Goal: Information Seeking & Learning: Learn about a topic

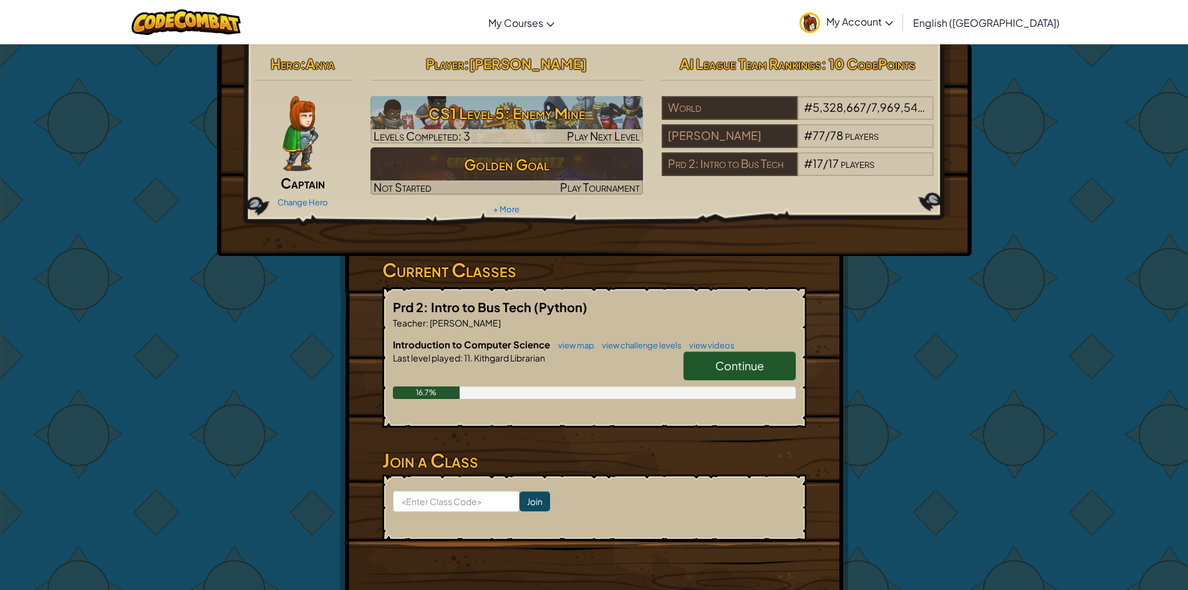
click at [707, 353] on link "Continue" at bounding box center [740, 365] width 112 height 29
click at [719, 366] on span "Continue" at bounding box center [740, 365] width 49 height 14
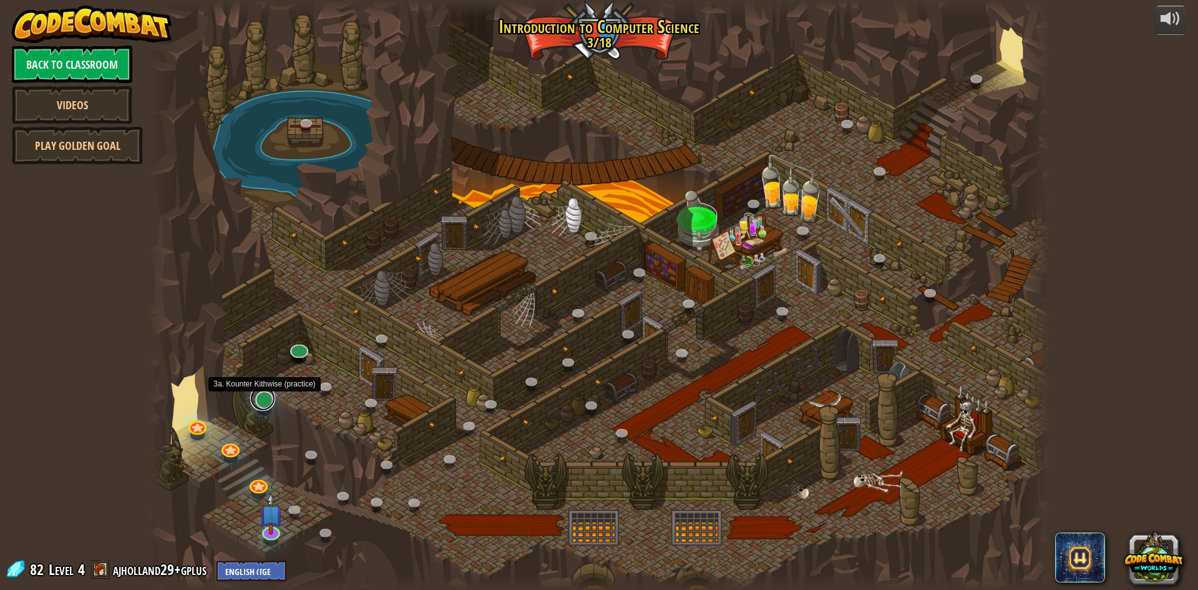
click at [265, 397] on link at bounding box center [262, 398] width 25 height 25
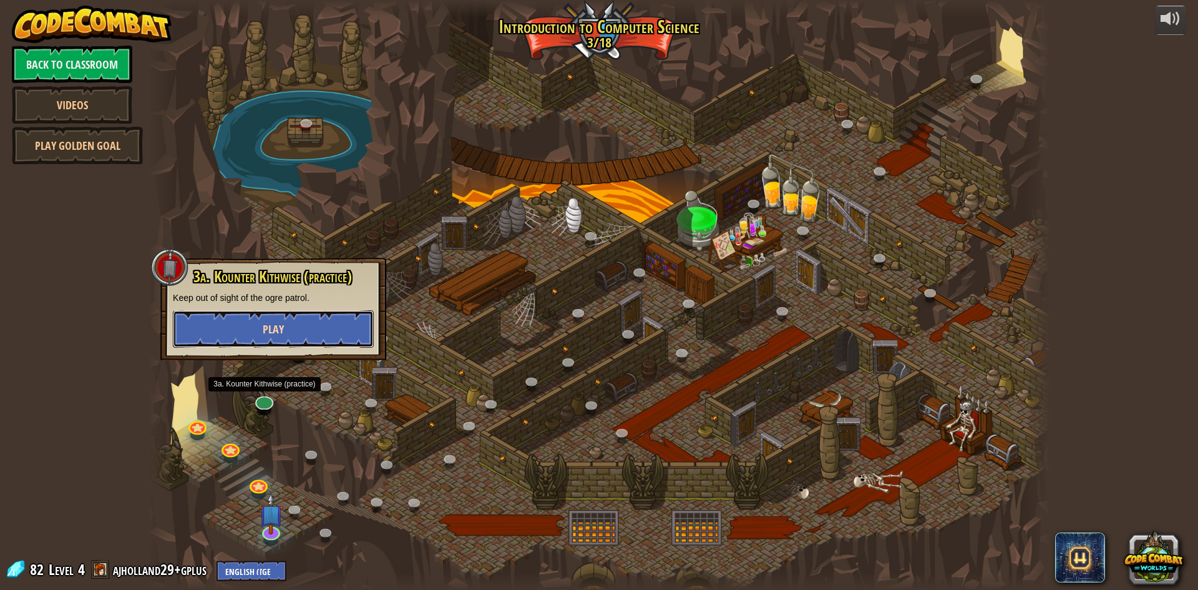
click at [291, 329] on button "Play" at bounding box center [273, 328] width 201 height 37
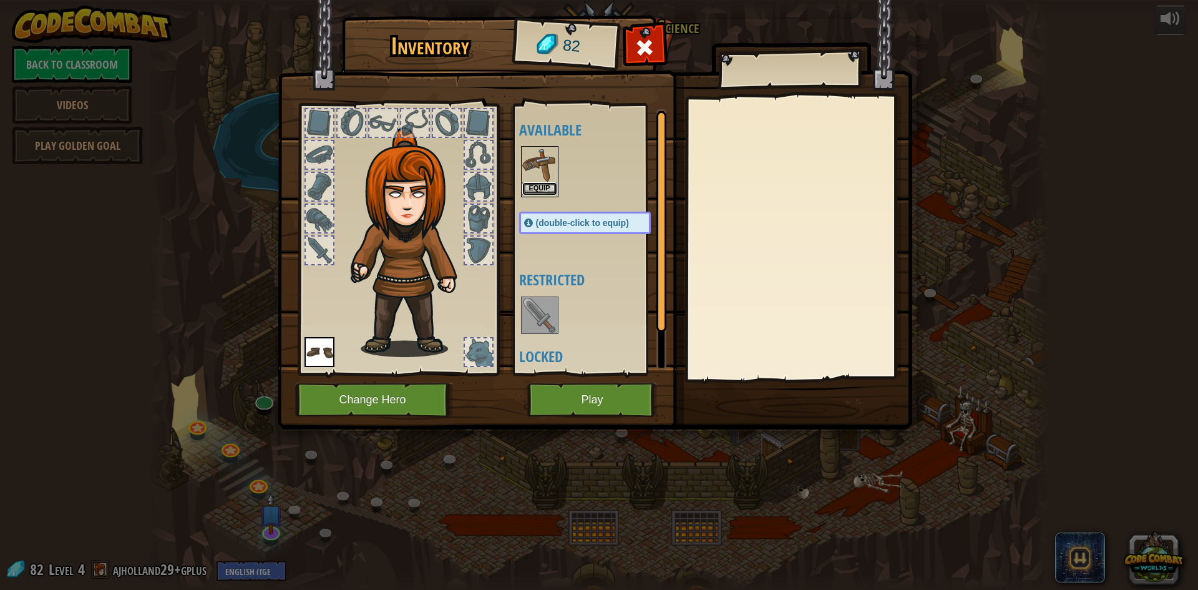
click at [543, 191] on button "Equip" at bounding box center [539, 188] width 35 height 13
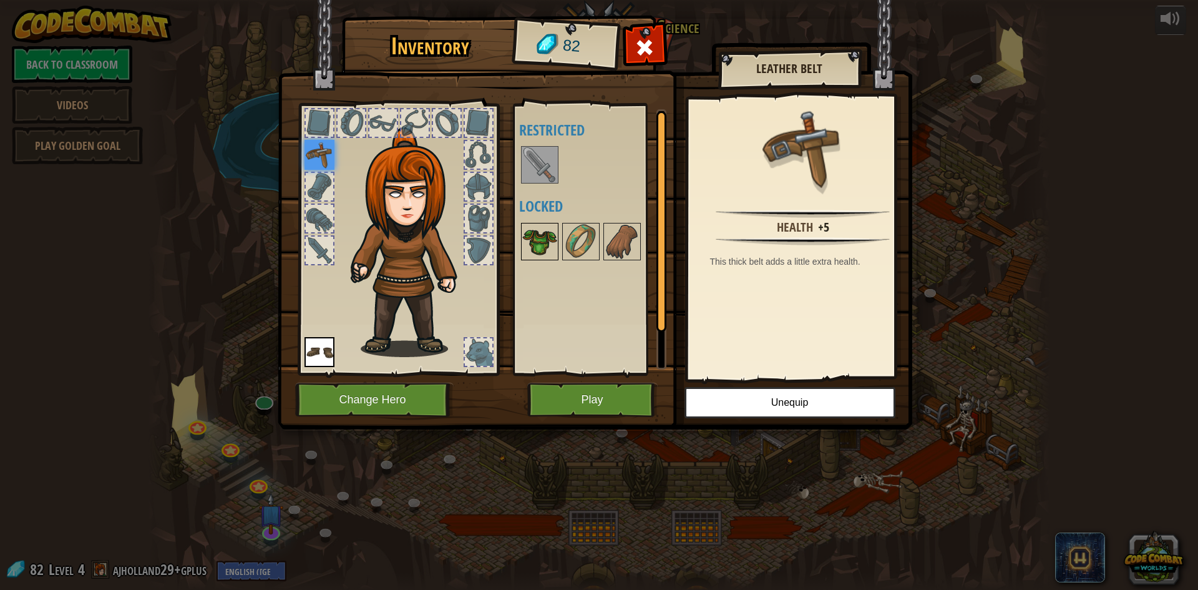
click at [532, 230] on img at bounding box center [539, 241] width 35 height 35
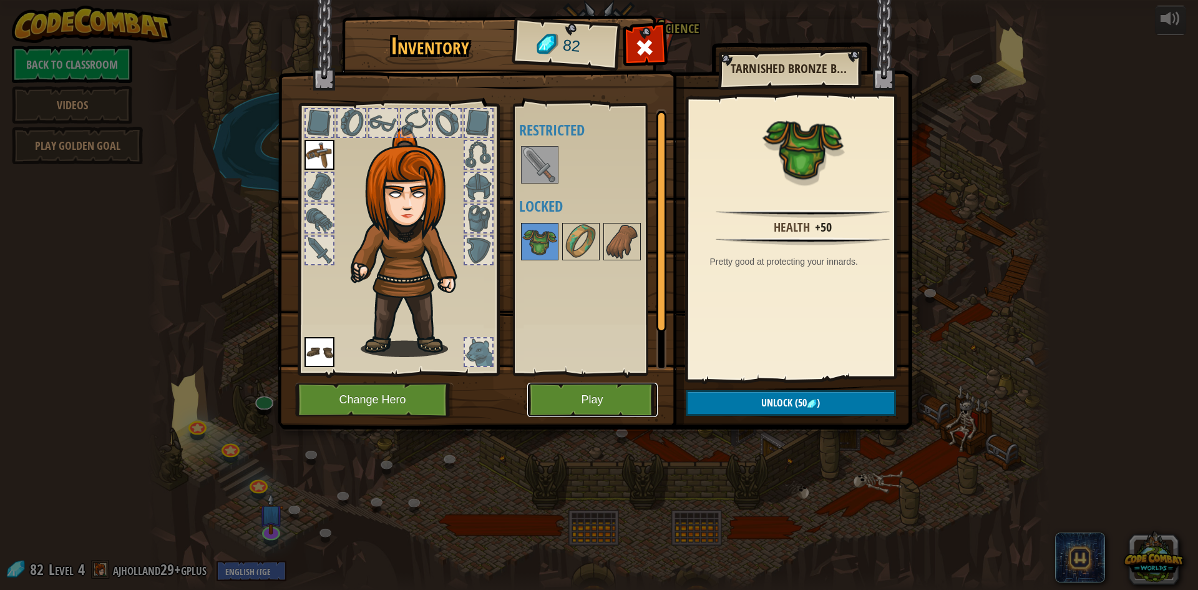
click at [558, 395] on button "Play" at bounding box center [592, 399] width 130 height 34
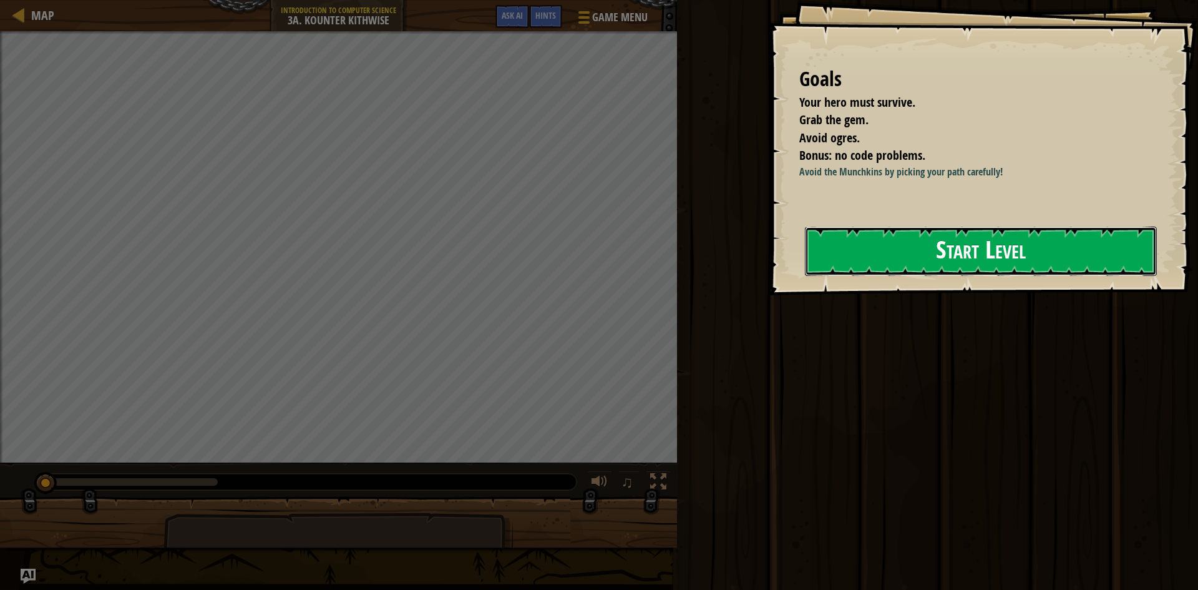
click at [832, 253] on button "Start Level" at bounding box center [981, 250] width 352 height 49
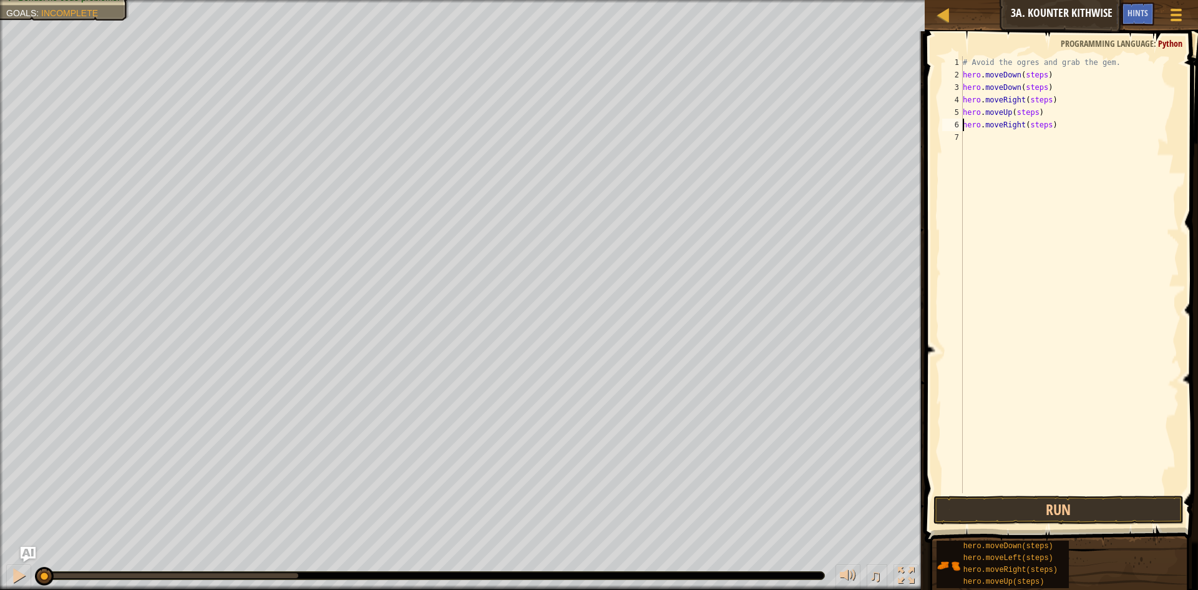
click at [1044, 126] on div "# Avoid the ogres and grab the gem. hero . moveDown ( steps ) hero . moveDown (…" at bounding box center [1069, 287] width 219 height 462
click at [1031, 112] on div "# Avoid the ogres and grab the gem. hero . moveDown ( steps ) hero . moveDown (…" at bounding box center [1069, 287] width 219 height 462
click at [1044, 97] on div "# Avoid the ogres and grab the gem. hero . moveDown ( steps ) hero . moveDown (…" at bounding box center [1069, 287] width 219 height 462
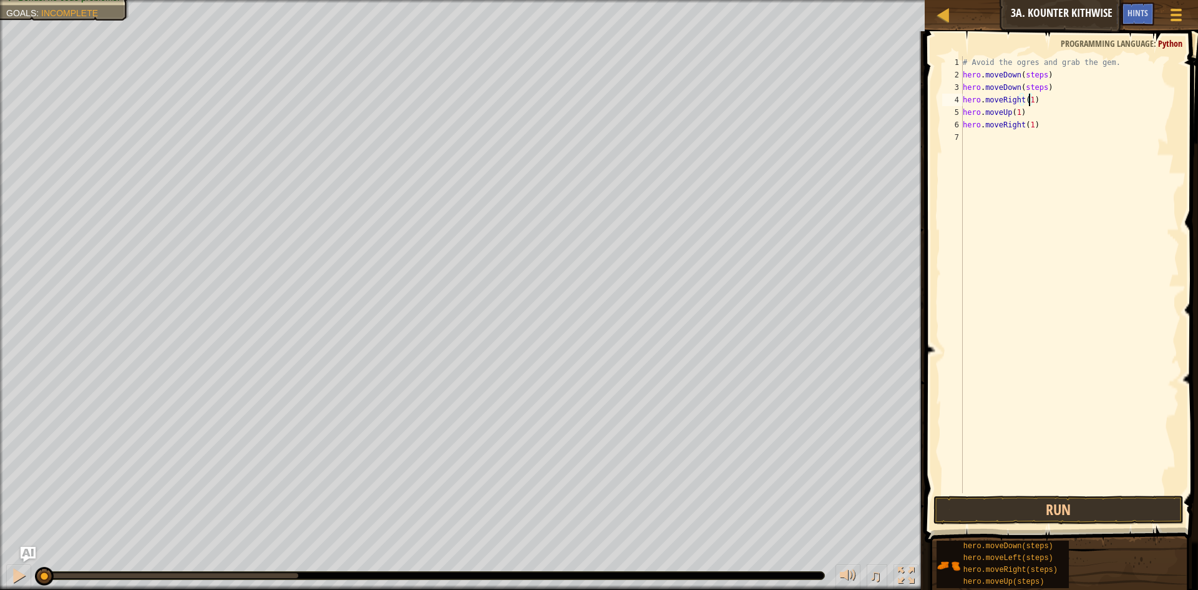
scroll to position [6, 5]
click at [1039, 87] on div "# Avoid the ogres and grab the gem. hero . moveDown ( steps ) hero . moveDown (…" at bounding box center [1069, 287] width 219 height 462
click at [1039, 76] on div "# Avoid the ogres and grab the gem. hero . moveDown ( steps ) hero . moveDown (…" at bounding box center [1069, 287] width 219 height 462
type textarea "hero.moveDown(1)"
click at [1109, 508] on button "Run" at bounding box center [1058, 509] width 250 height 29
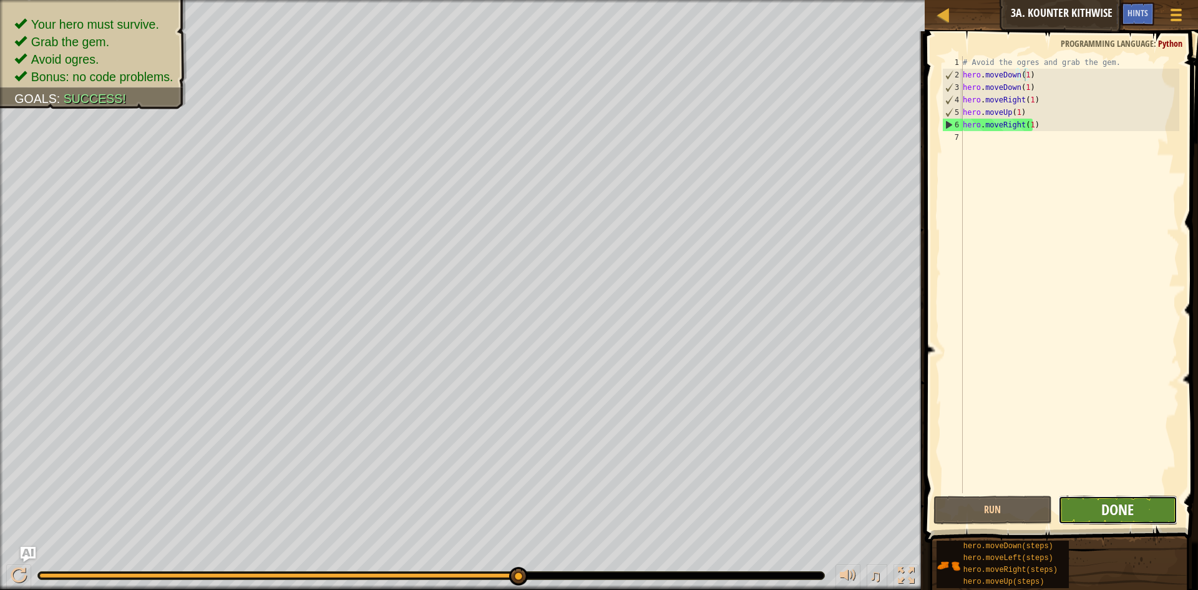
click at [1124, 512] on span "Done" at bounding box center [1117, 509] width 32 height 20
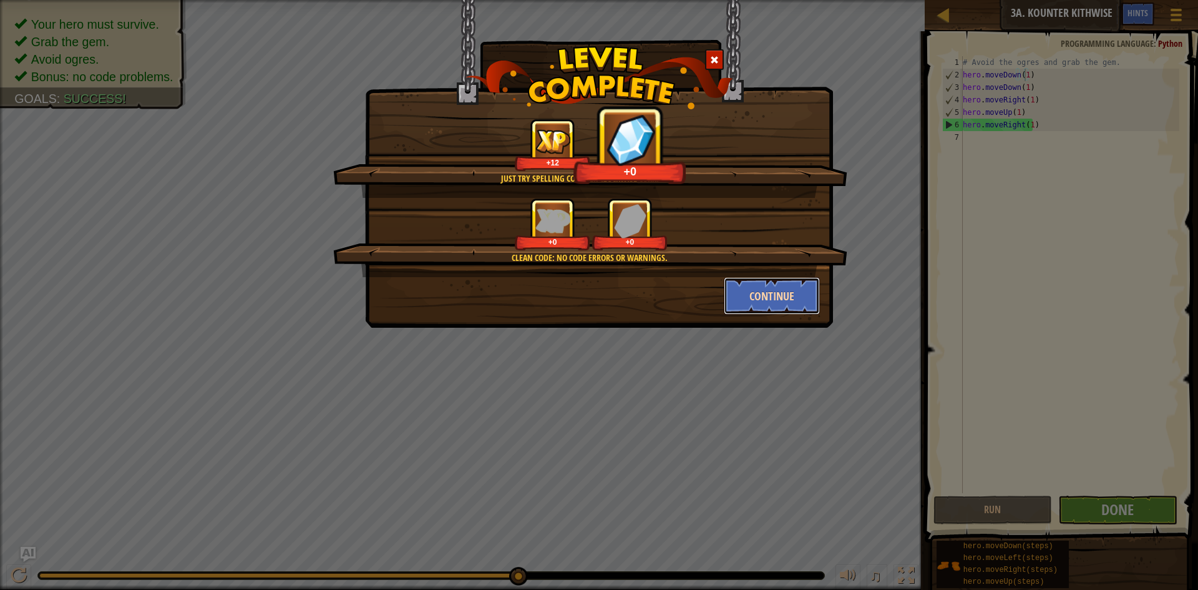
click at [770, 284] on button "Continue" at bounding box center [772, 295] width 97 height 37
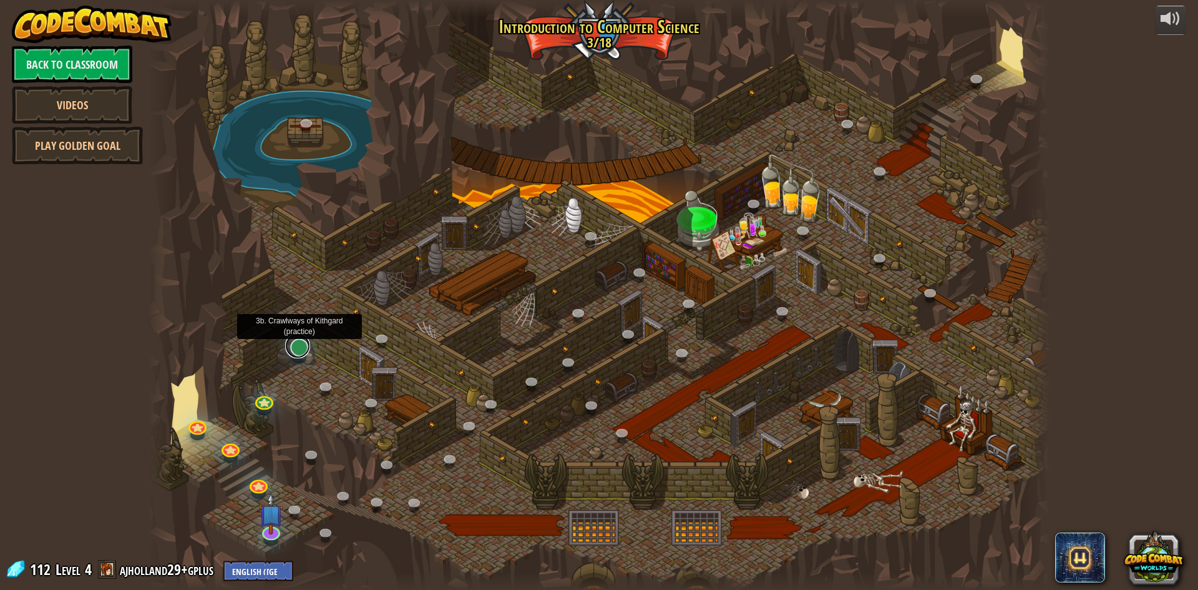
click at [299, 346] on link at bounding box center [297, 345] width 25 height 25
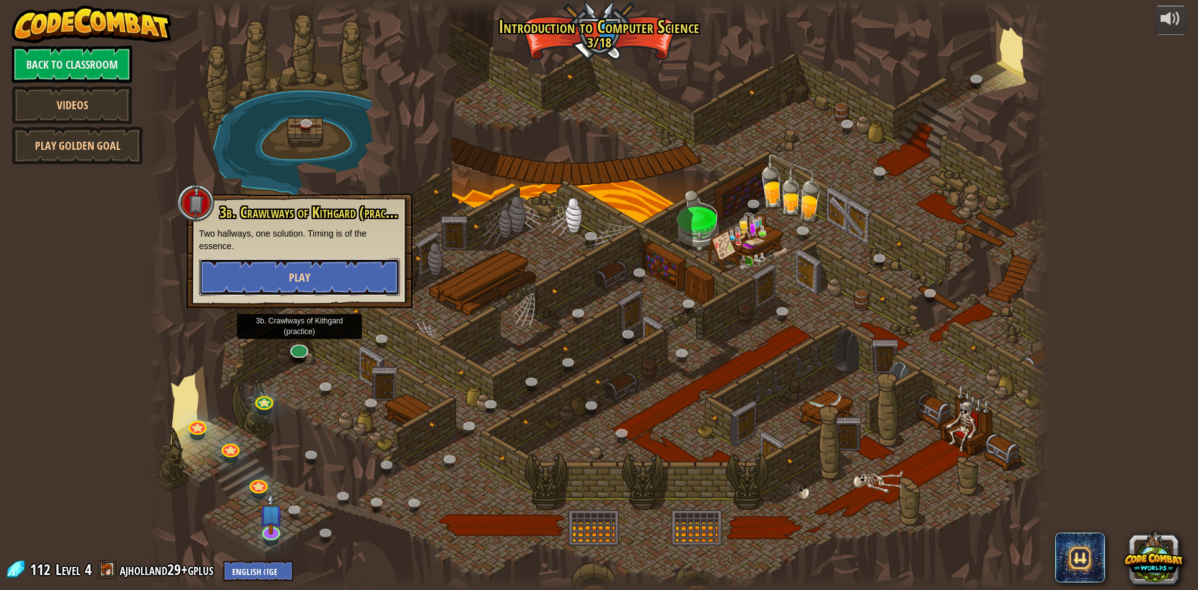
click at [298, 278] on span "Play" at bounding box center [299, 278] width 21 height 16
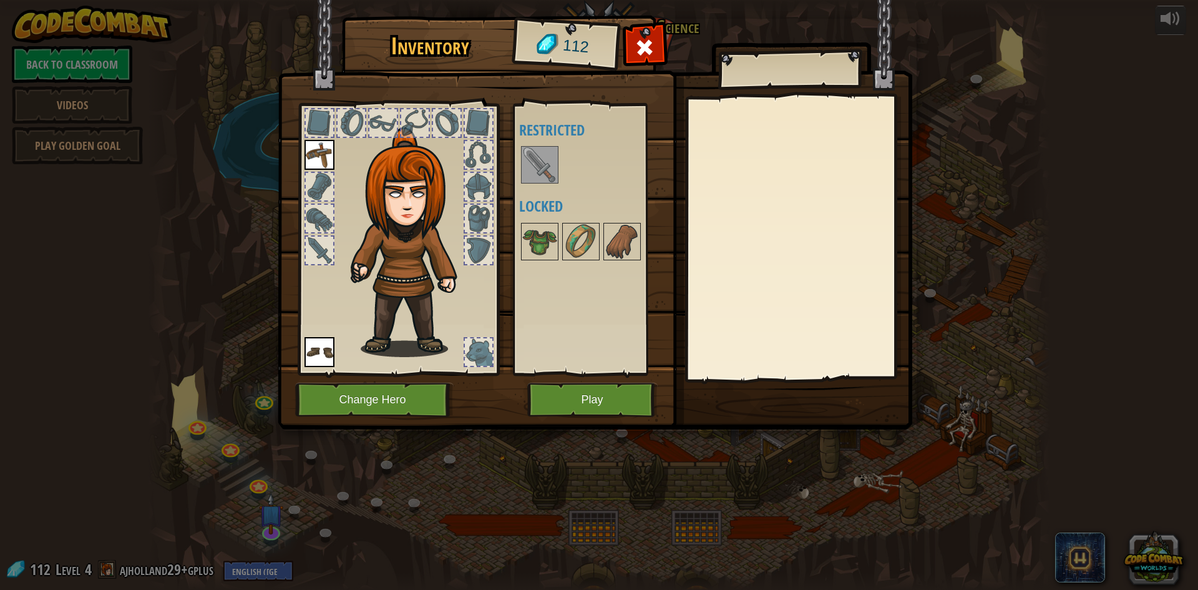
click at [536, 170] on img at bounding box center [539, 164] width 35 height 35
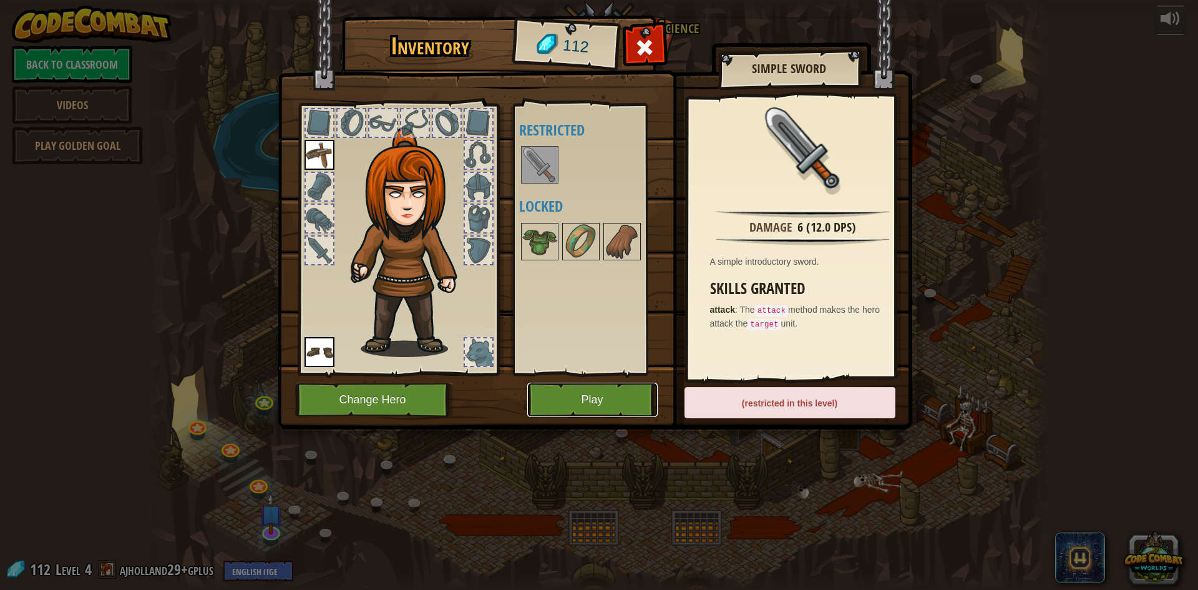
click at [606, 394] on button "Play" at bounding box center [592, 399] width 130 height 34
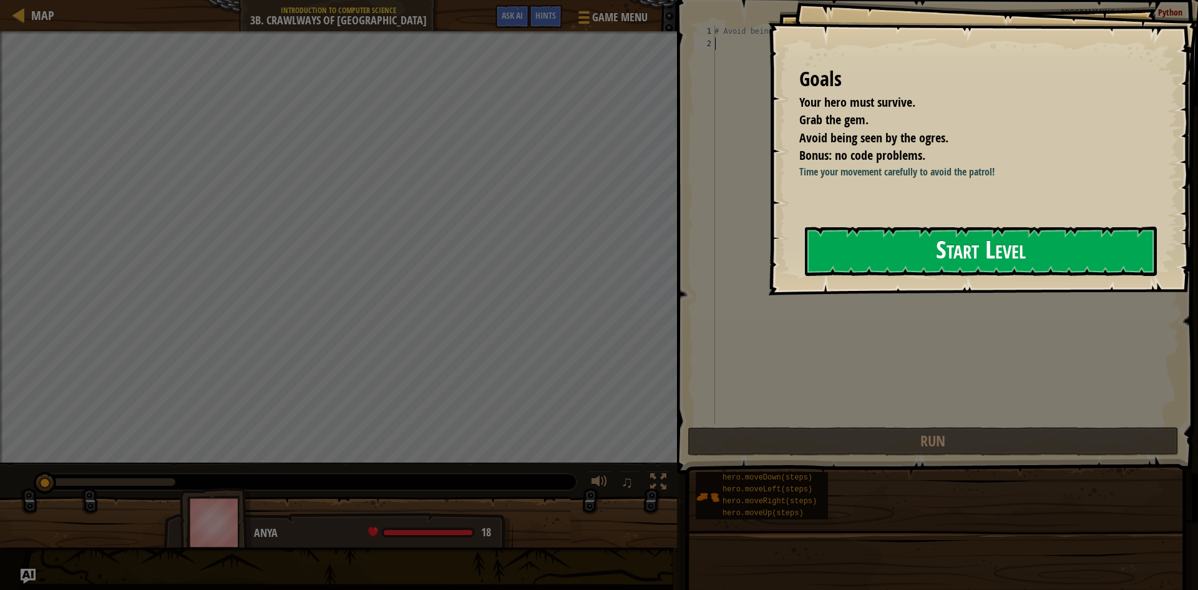
click at [869, 253] on button "Start Level" at bounding box center [981, 250] width 352 height 49
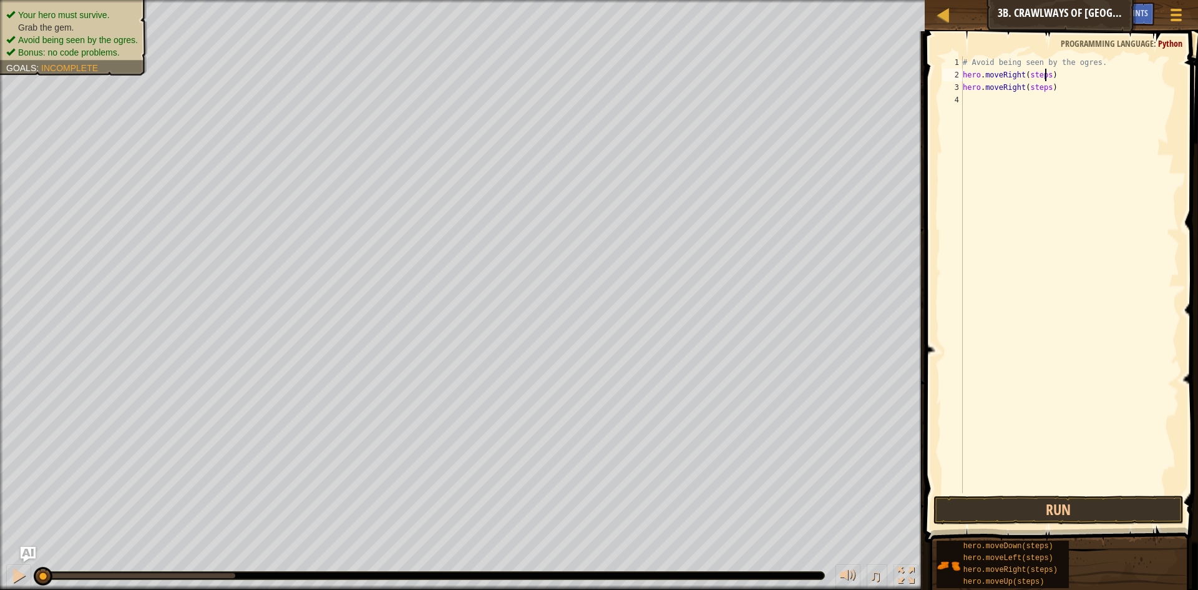
click at [1046, 75] on div "# Avoid being seen by the ogres. hero . moveRight ( steps ) hero . moveRight ( …" at bounding box center [1069, 287] width 219 height 462
click at [1045, 86] on div "# Avoid being seen by the ogres. hero . moveRight ( 1 ) hero . moveRight ( step…" at bounding box center [1069, 287] width 219 height 462
type textarea "hero.moveRight(1)"
click at [991, 106] on div "# Avoid being seen by the ogres. hero . moveRight ( 1 ) hero . moveRight ( 1 )" at bounding box center [1069, 287] width 219 height 462
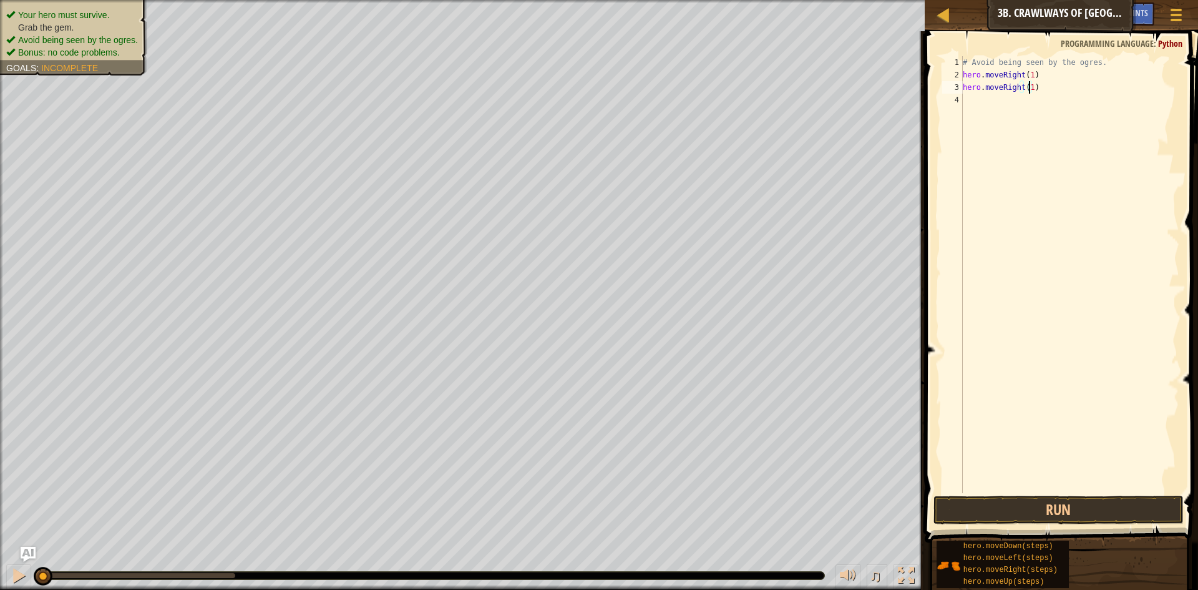
scroll to position [6, 0]
click at [981, 503] on button "Run" at bounding box center [1058, 509] width 250 height 29
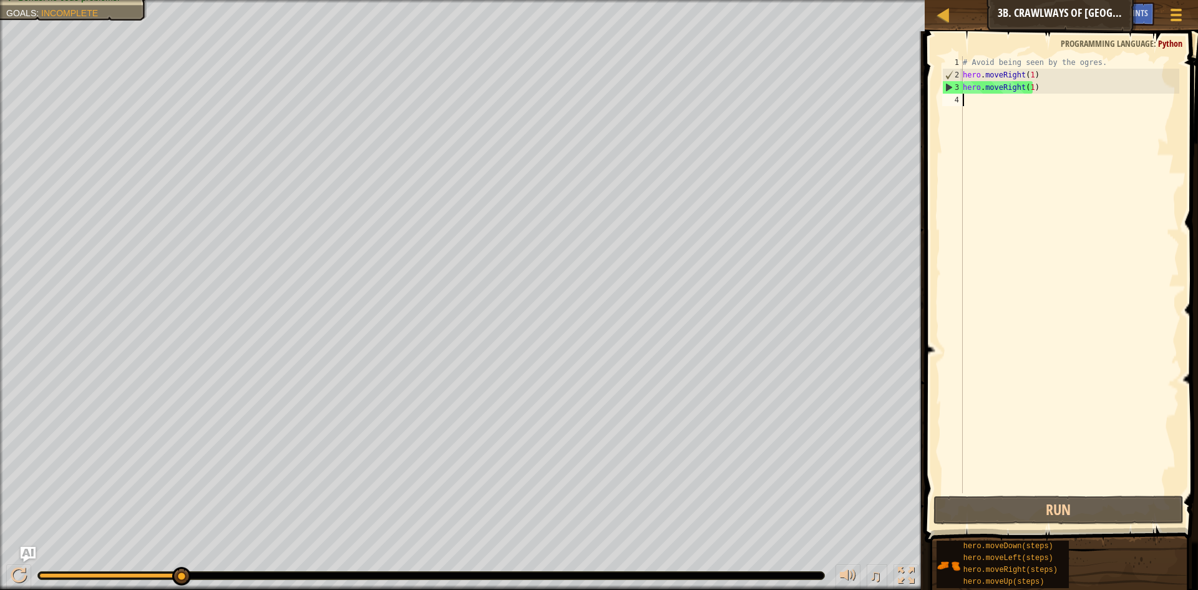
click at [941, 4] on div "Map Introduction to Computer Science 3b. Crawlways of Kithgard Game Menu Done H…" at bounding box center [1061, 15] width 273 height 31
click at [941, 7] on div at bounding box center [944, 15] width 16 height 16
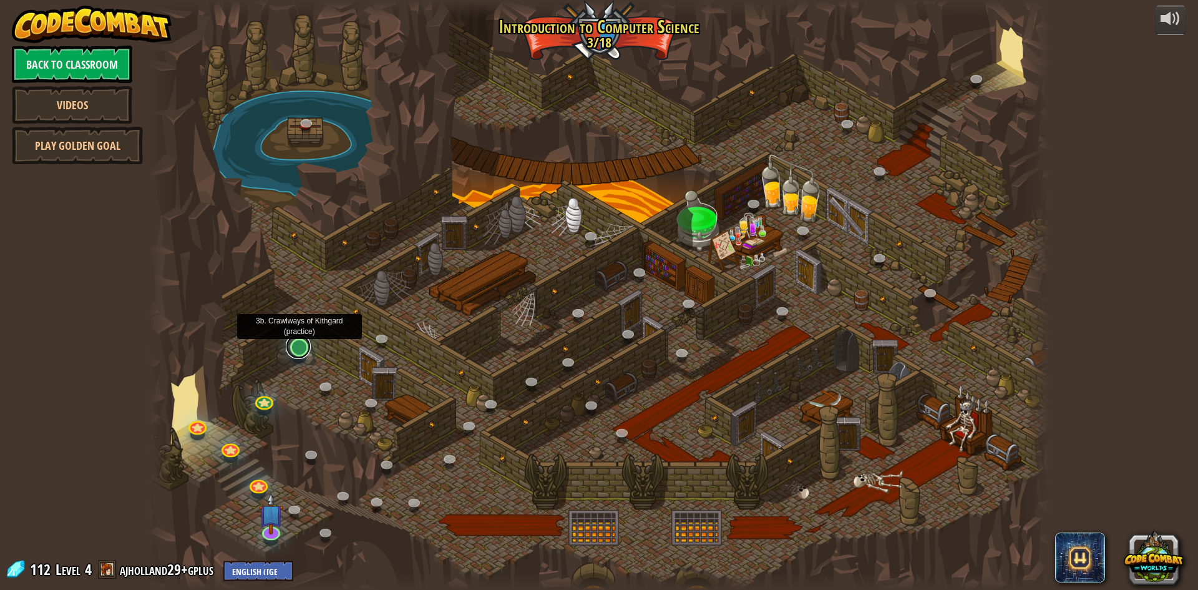
click at [303, 347] on link at bounding box center [298, 346] width 25 height 25
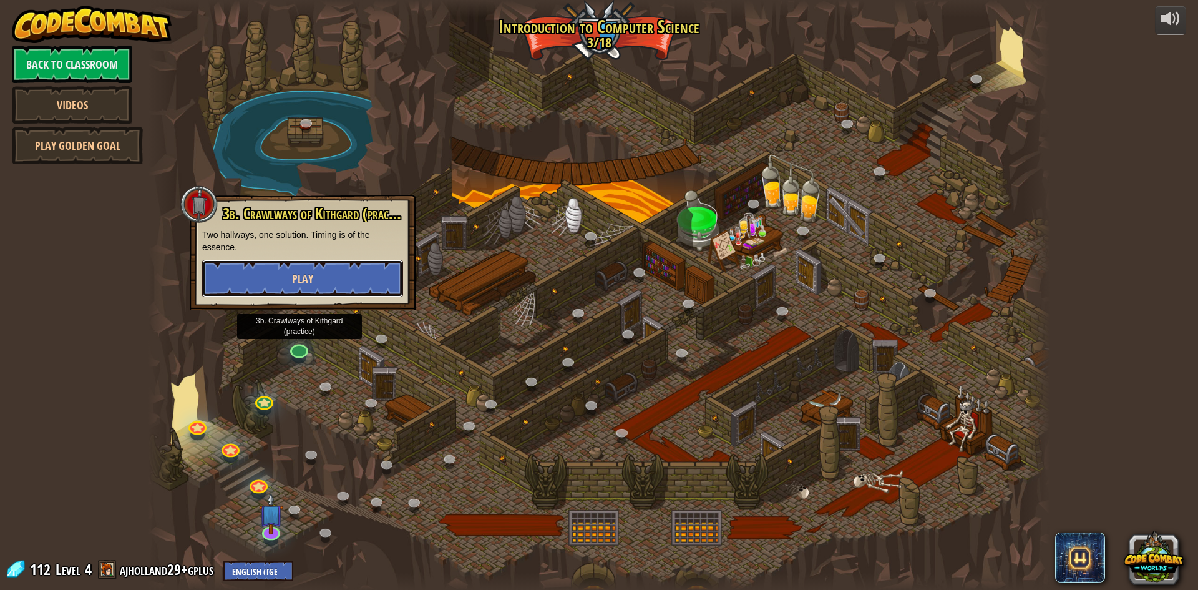
click at [285, 279] on button "Play" at bounding box center [302, 278] width 201 height 37
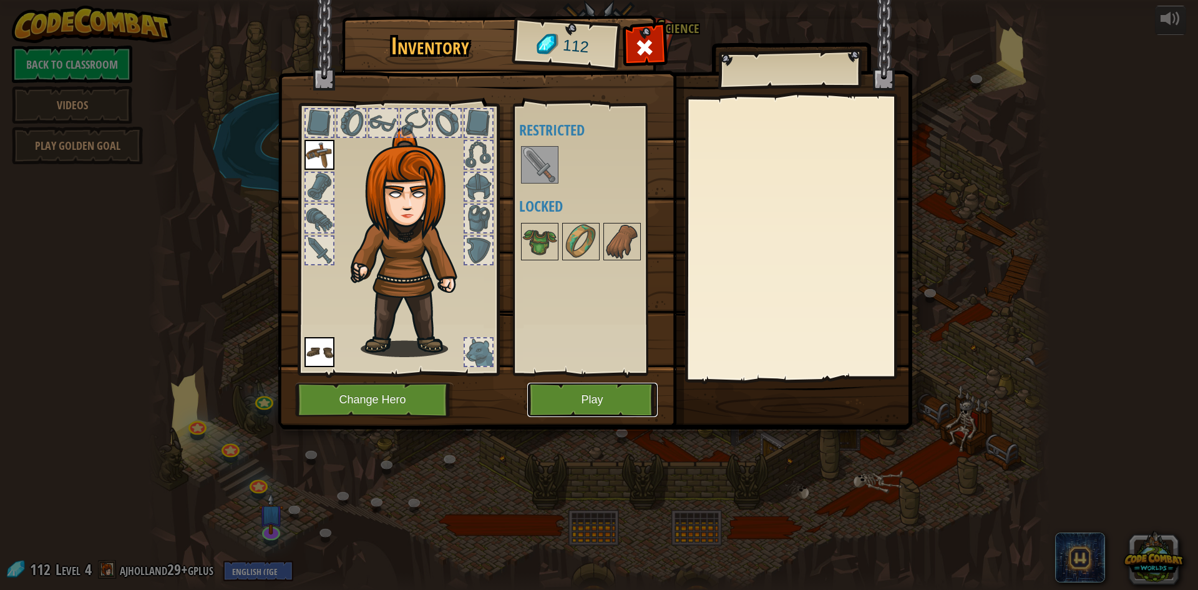
click at [596, 396] on button "Play" at bounding box center [592, 399] width 130 height 34
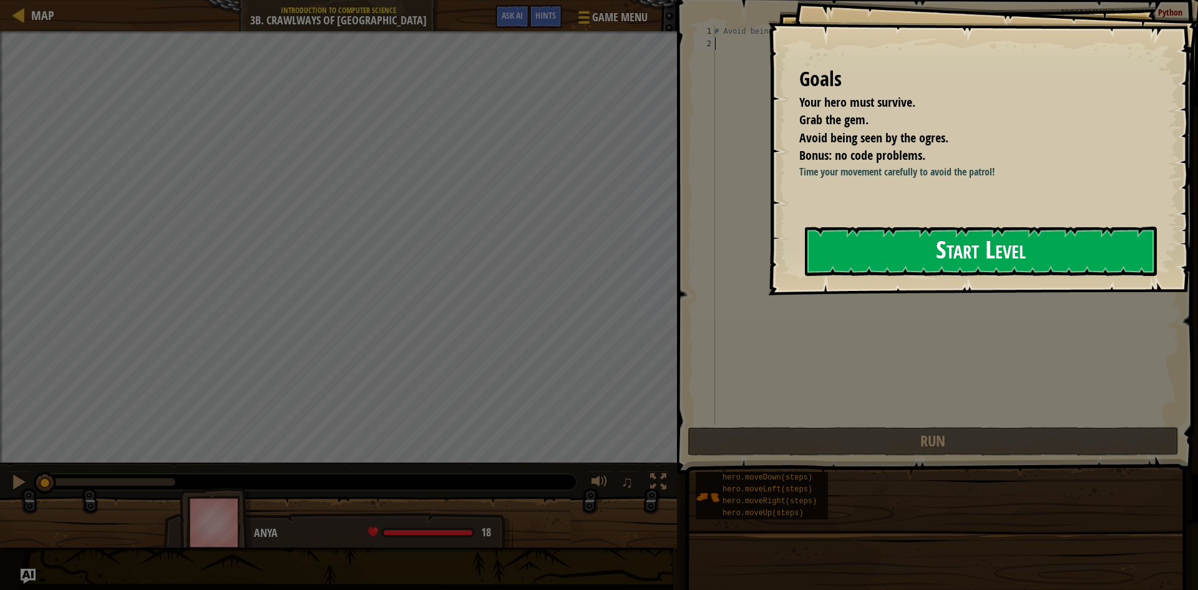
click at [928, 230] on button "Start Level" at bounding box center [981, 250] width 352 height 49
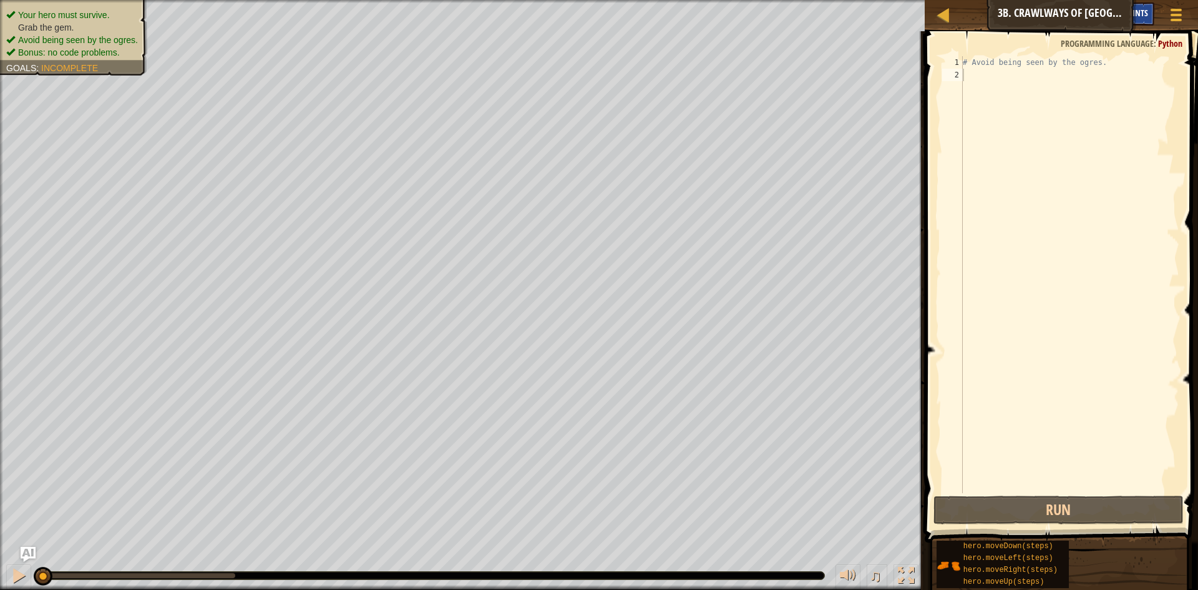
click at [1144, 13] on span "Hints" at bounding box center [1137, 13] width 21 height 12
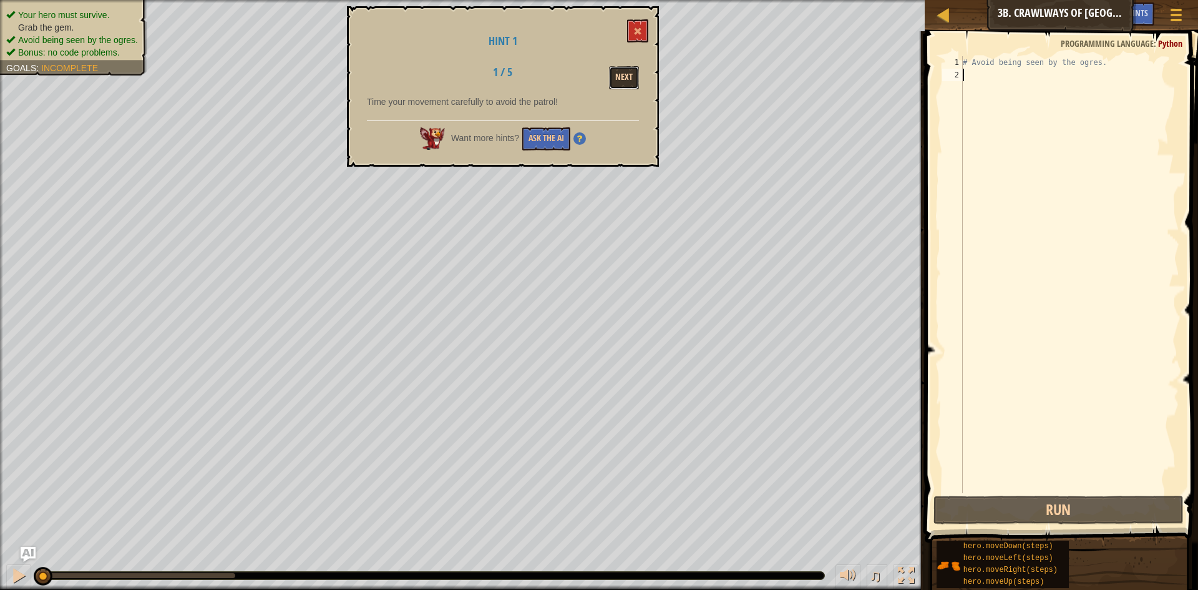
click at [629, 80] on button "Next" at bounding box center [624, 77] width 30 height 23
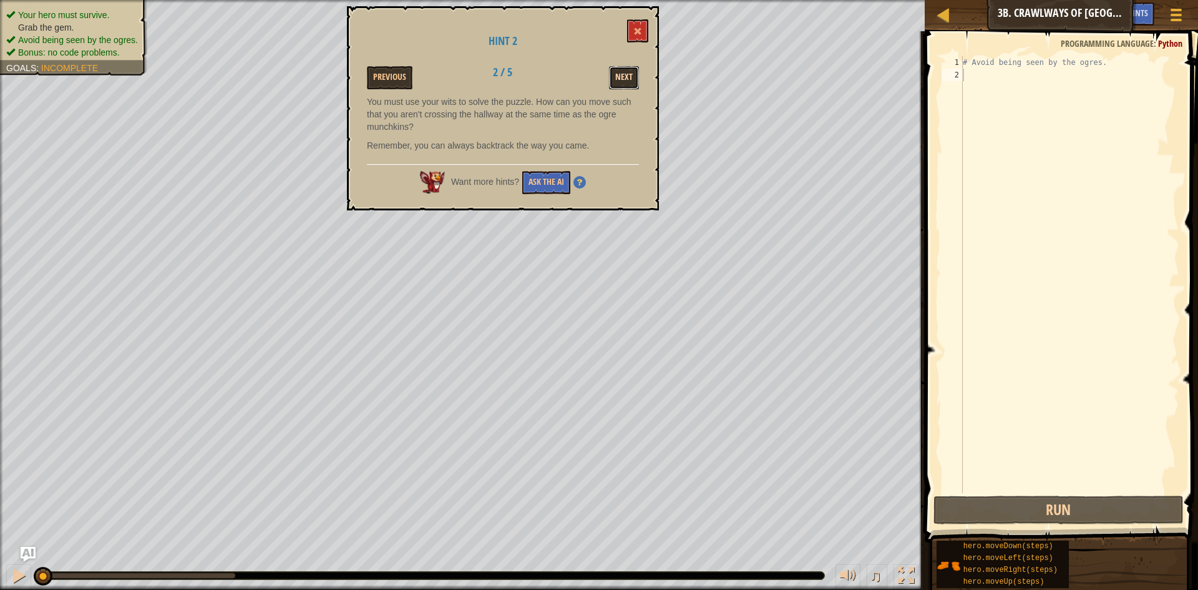
click at [625, 74] on button "Next" at bounding box center [624, 77] width 30 height 23
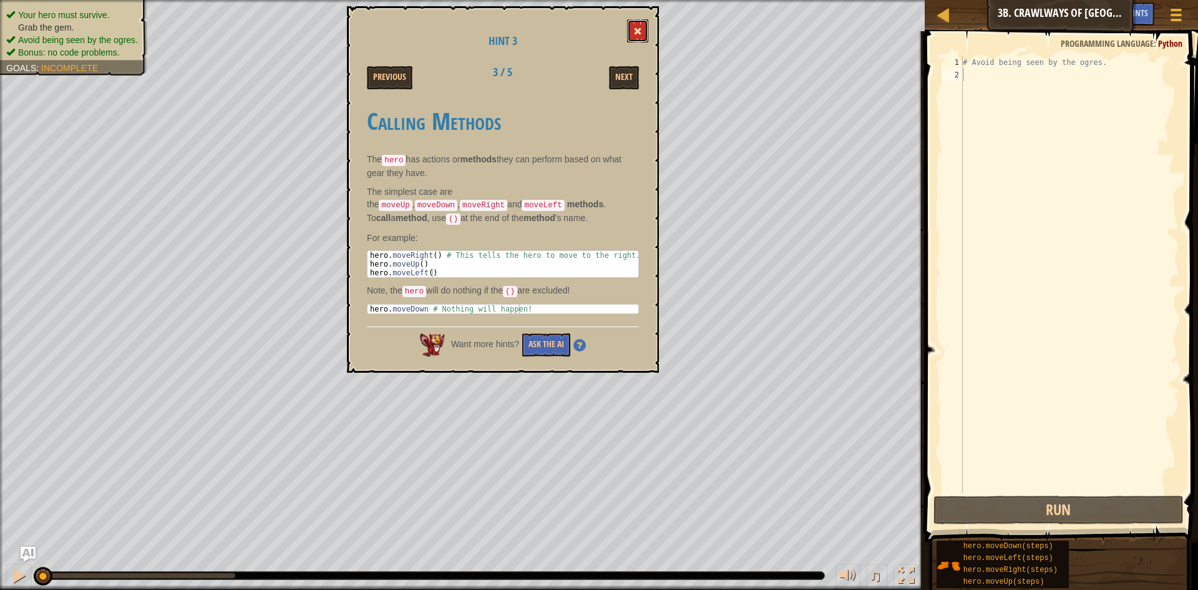
click at [634, 19] on button at bounding box center [637, 30] width 21 height 23
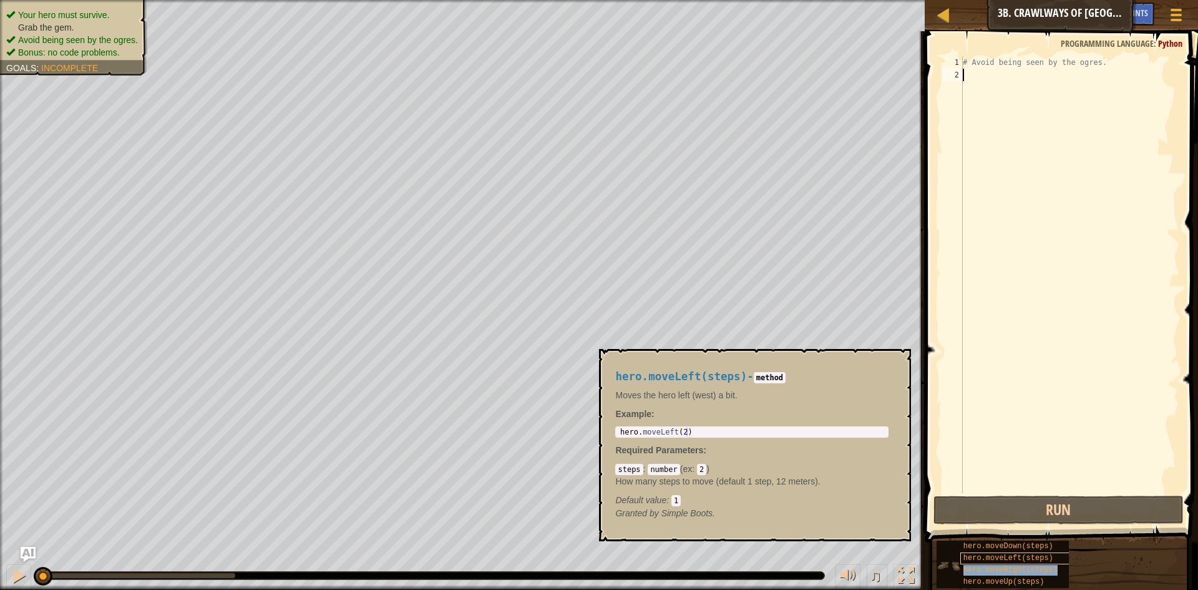
type textarea "hero.moveRight(steps)"
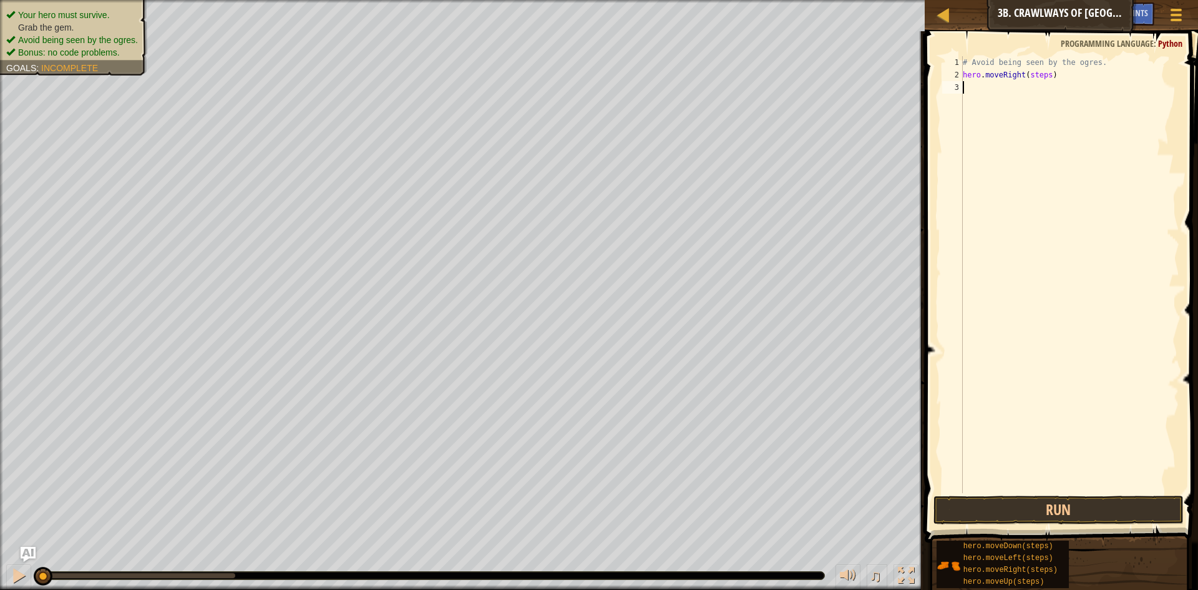
click at [974, 432] on div "# Avoid being seen by the ogres. hero . moveRight ( steps )" at bounding box center [1069, 287] width 219 height 462
click at [1018, 509] on button "Run" at bounding box center [1058, 509] width 250 height 29
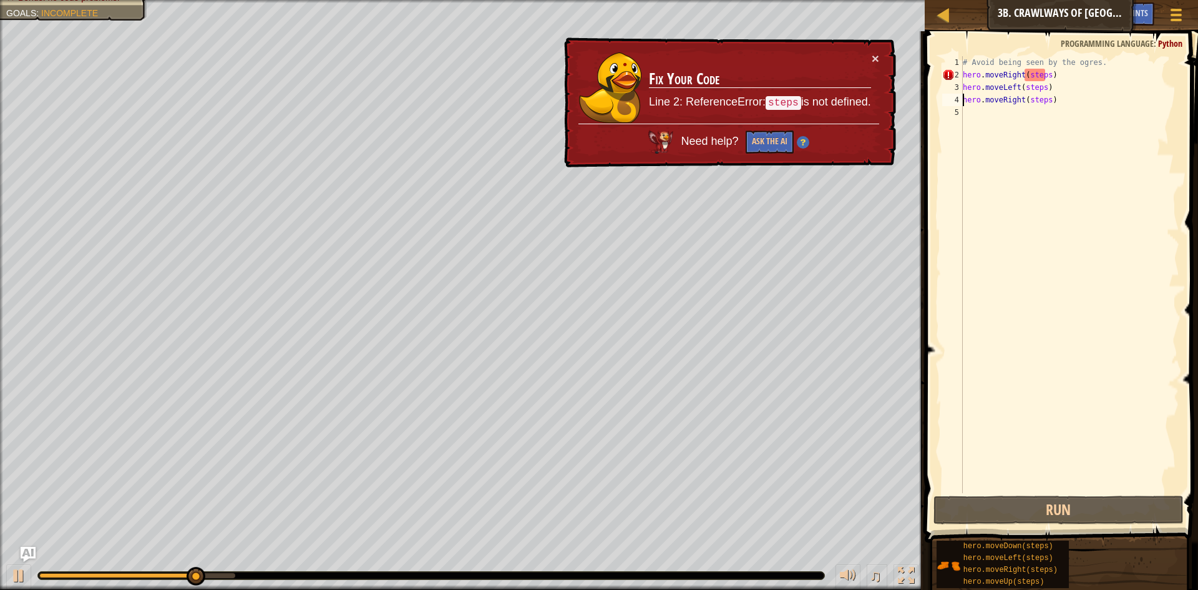
click at [869, 56] on td "Fix Your Code Line 2: ReferenceError: steps is not defined." at bounding box center [759, 88] width 223 height 72
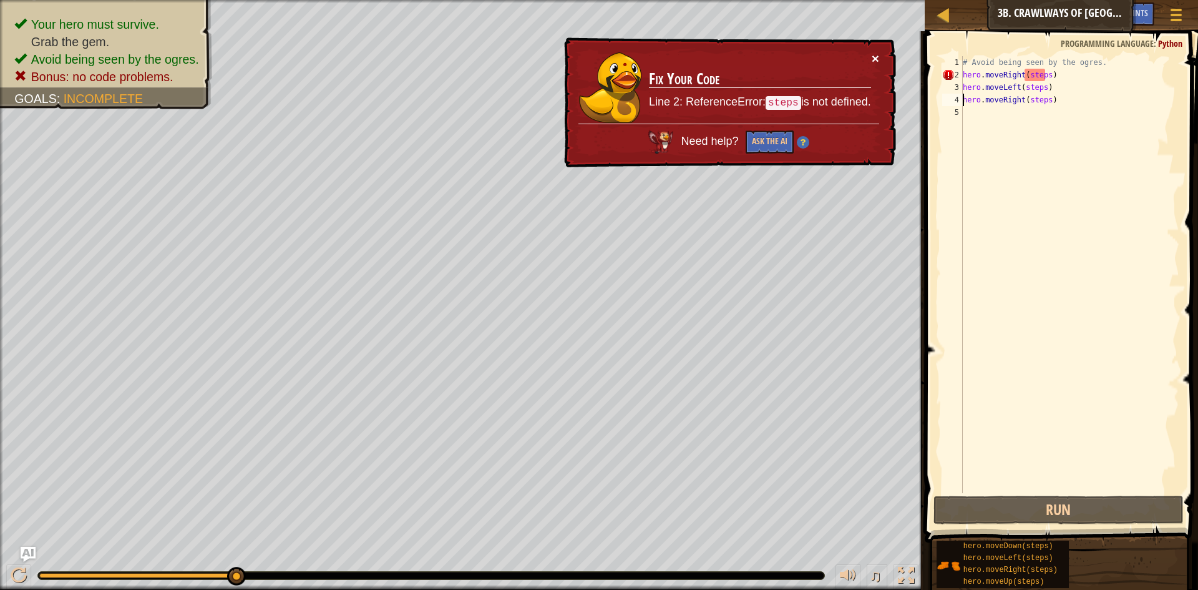
click at [877, 54] on button "×" at bounding box center [875, 58] width 7 height 13
click at [1043, 80] on div "# Avoid being seen by the ogres. hero . moveRight ( steps ) hero . moveLeft ( s…" at bounding box center [1069, 287] width 219 height 462
click at [875, 55] on button "×" at bounding box center [876, 60] width 8 height 13
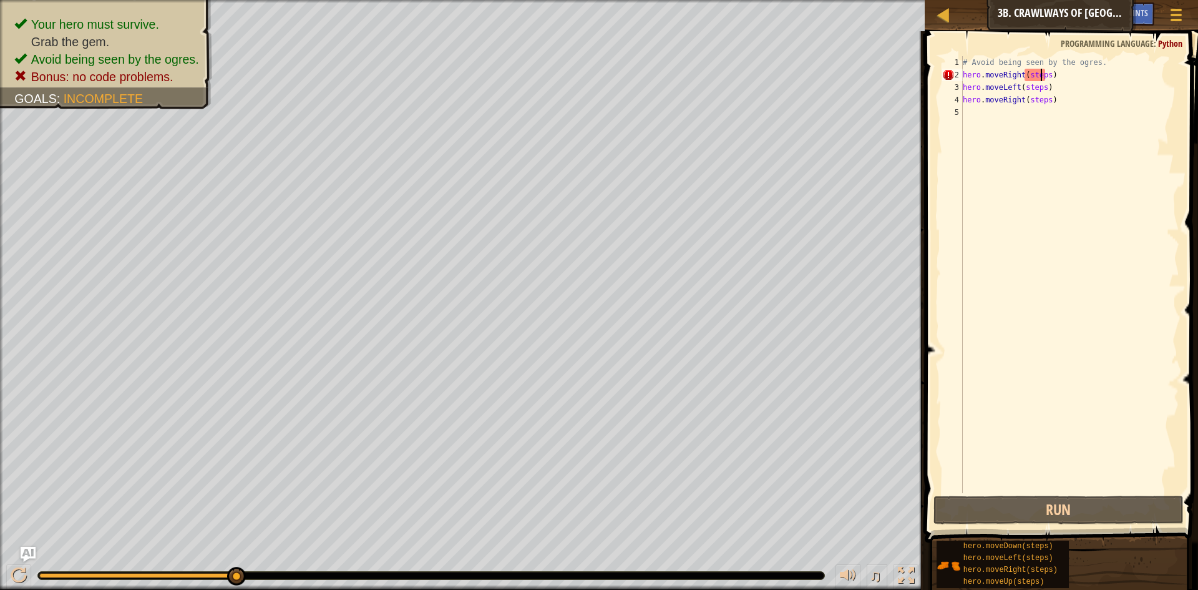
click at [1042, 77] on div "# Avoid being seen by the ogres. hero . moveRight ( steps ) hero . moveLeft ( s…" at bounding box center [1069, 287] width 219 height 462
click at [1044, 77] on div "# Avoid being seen by the ogres. hero . moveRight ( steps ) hero . moveLeft ( s…" at bounding box center [1069, 287] width 219 height 462
click at [1042, 77] on div "# Avoid being seen by the ogres. hero . moveRight ( steps ) hero . moveLeft ( s…" at bounding box center [1069, 287] width 219 height 462
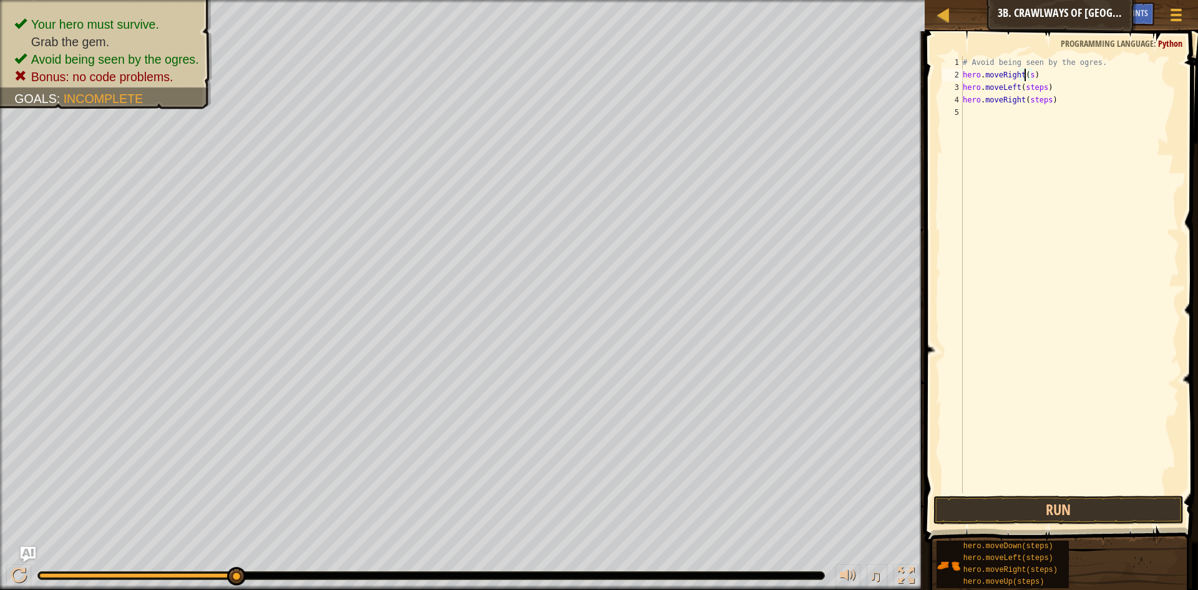
click at [1026, 77] on div "# Avoid being seen by the ogres. hero . moveRight ( s ) hero . moveLeft ( steps…" at bounding box center [1069, 287] width 219 height 462
click at [1027, 77] on div "# Avoid being seen by the ogres. hero . moveRight ( s ) hero . moveLeft ( steps…" at bounding box center [1069, 287] width 219 height 462
click at [1039, 88] on div "# Avoid being seen by the ogres. hero . moveRight ( 1 ) hero . moveLeft ( steps…" at bounding box center [1069, 287] width 219 height 462
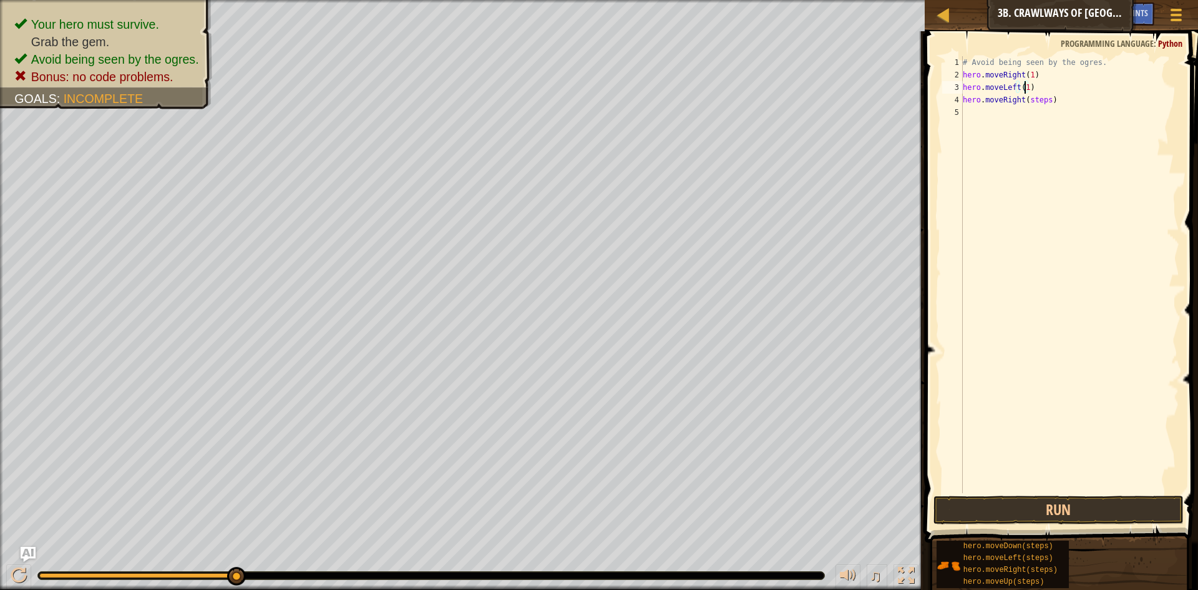
click at [1043, 101] on div "# Avoid being seen by the ogres. hero . moveRight ( 1 ) hero . moveLeft ( 1 ) h…" at bounding box center [1069, 287] width 219 height 462
click at [1044, 98] on div "# Avoid being seen by the ogres. hero . moveRight ( 1 ) hero . moveLeft ( 1 ) h…" at bounding box center [1069, 287] width 219 height 462
click at [1036, 493] on span at bounding box center [1062, 269] width 283 height 548
click at [1036, 500] on button "Run" at bounding box center [1058, 509] width 250 height 29
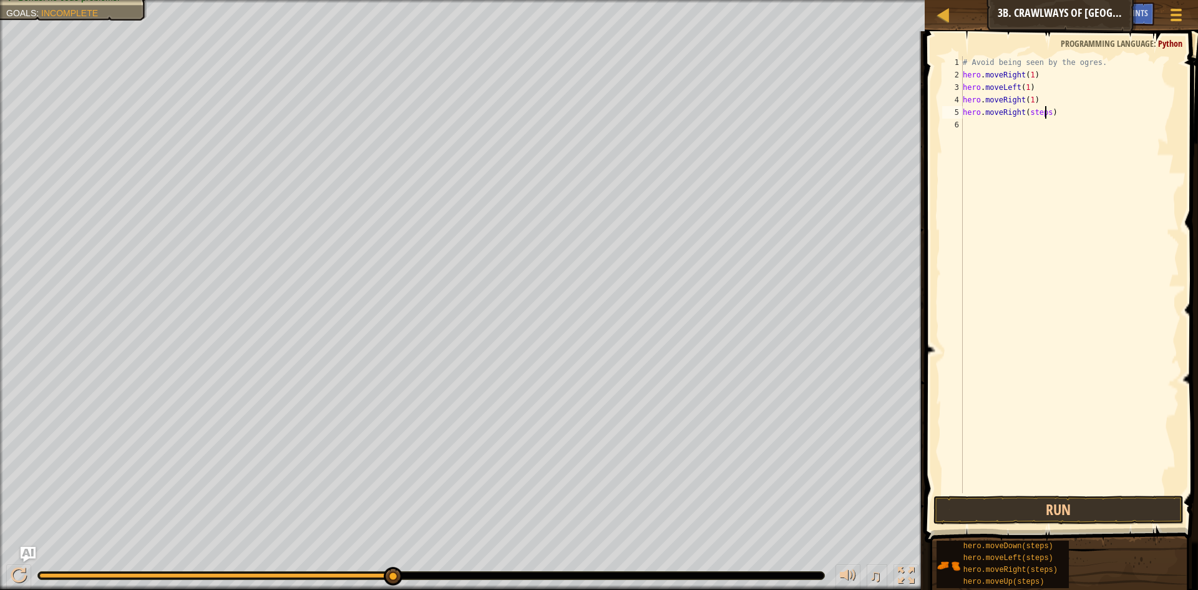
click at [1044, 113] on div "# Avoid being seen by the ogres. hero . moveRight ( 1 ) hero . moveLeft ( 1 ) h…" at bounding box center [1069, 287] width 219 height 462
type textarea "hero.moveRight(1)"
click at [1021, 495] on button "Run" at bounding box center [1058, 509] width 250 height 29
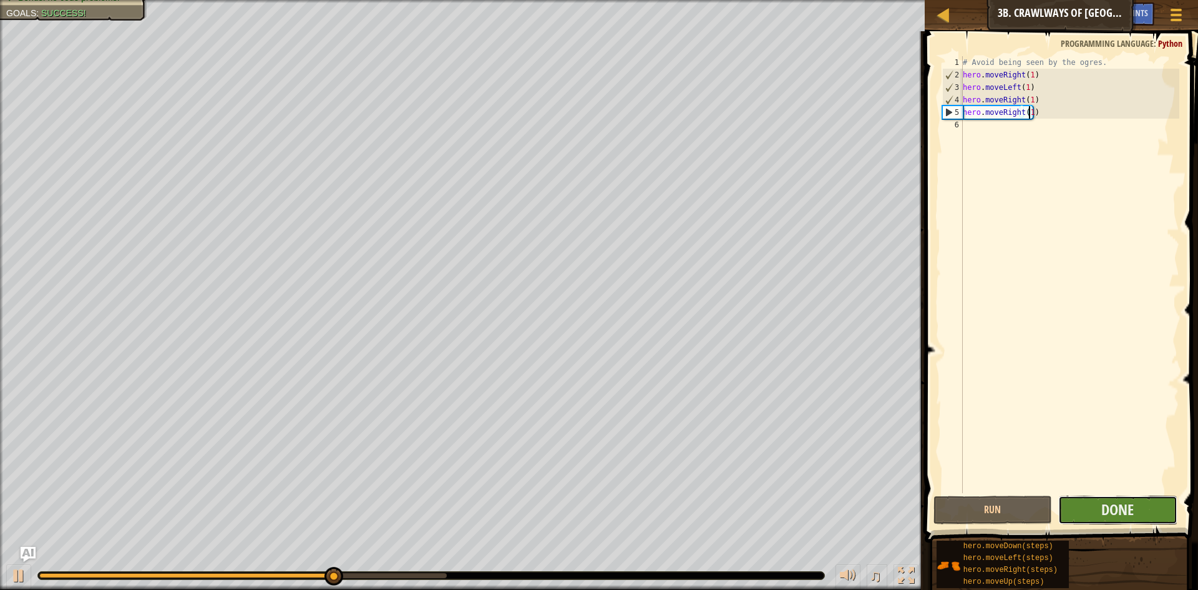
click at [1082, 511] on button "Done" at bounding box center [1117, 509] width 119 height 29
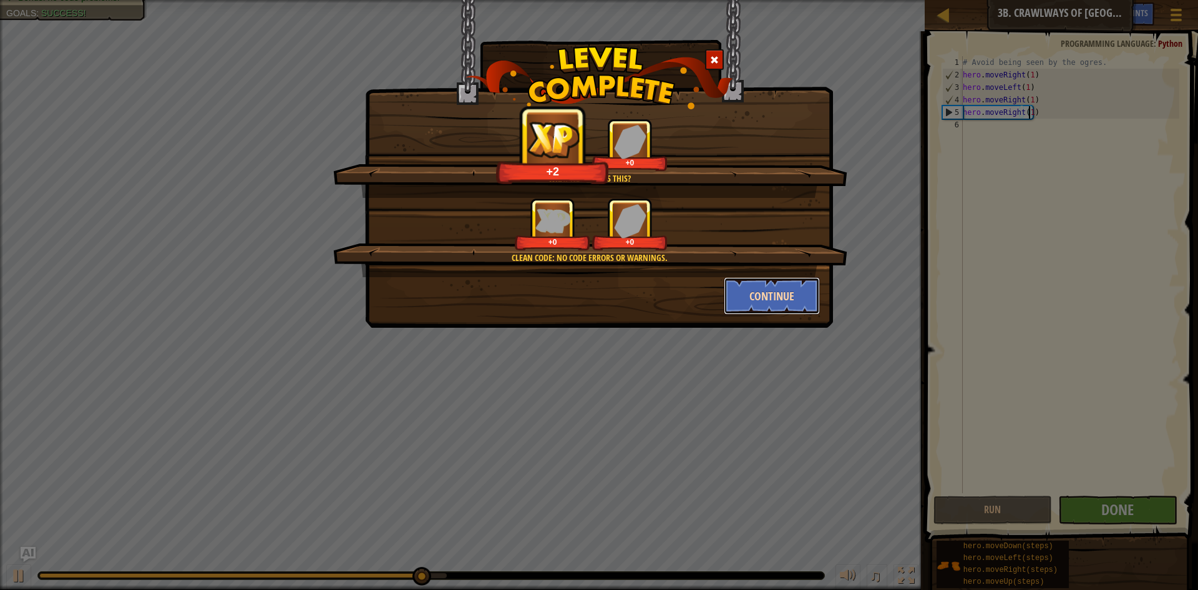
click at [757, 293] on button "Continue" at bounding box center [772, 295] width 97 height 37
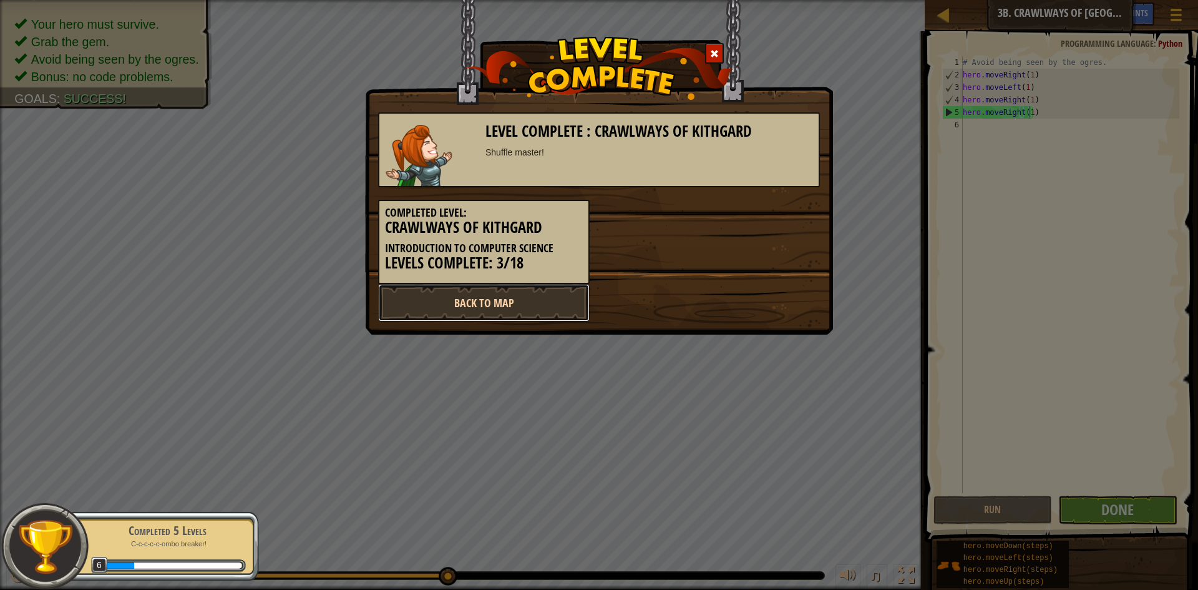
click at [467, 302] on link "Back to Map" at bounding box center [483, 302] width 211 height 37
